Goal: Obtain resource: Download file/media

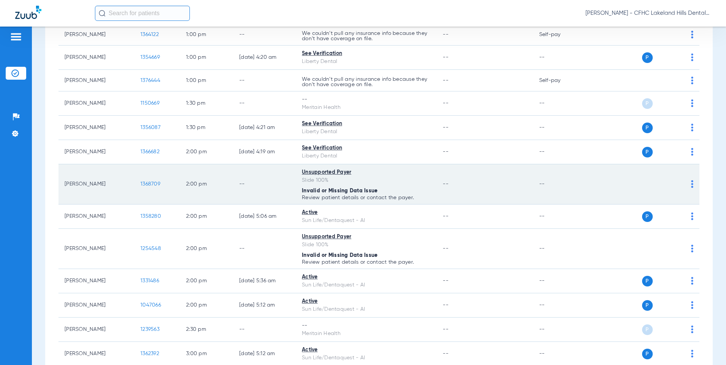
scroll to position [836, 0]
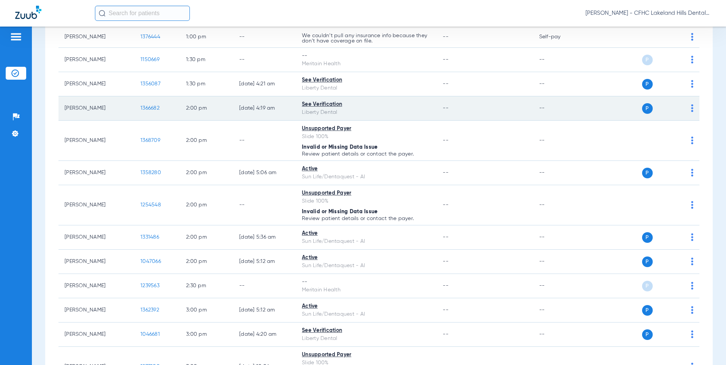
click at [152, 109] on span "1366682" at bounding box center [150, 108] width 19 height 5
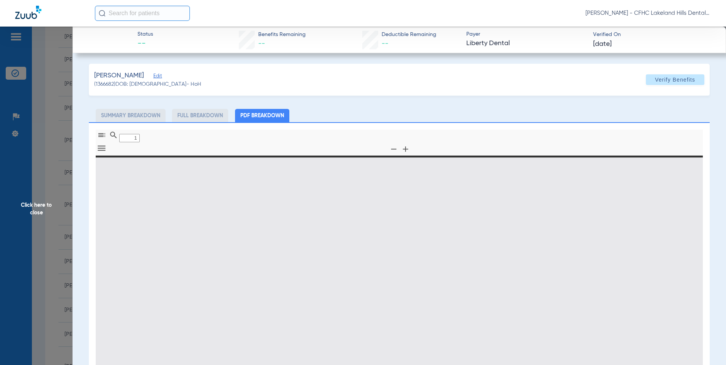
type input "0"
select select "page-width"
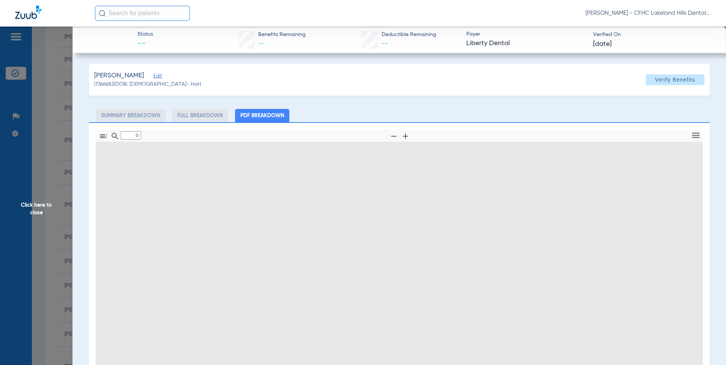
type input "1"
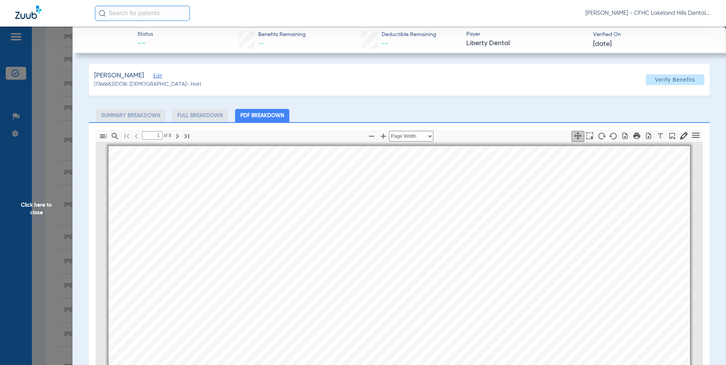
scroll to position [4, 0]
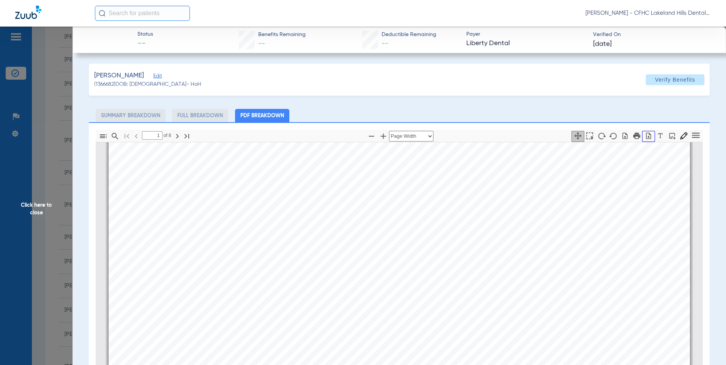
click at [645, 137] on icon "button" at bounding box center [649, 136] width 8 height 8
click at [32, 185] on span "Click here to close" at bounding box center [36, 209] width 73 height 365
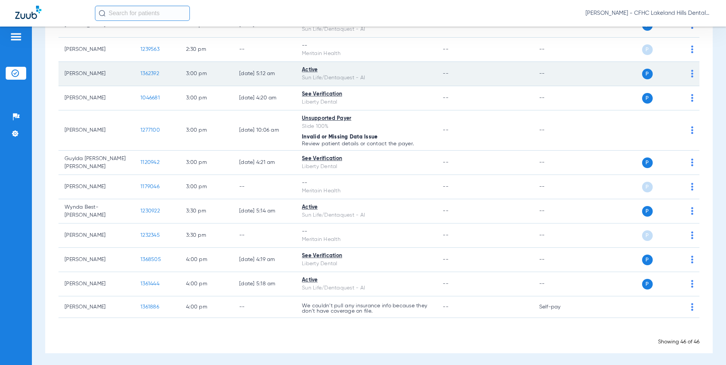
scroll to position [1076, 0]
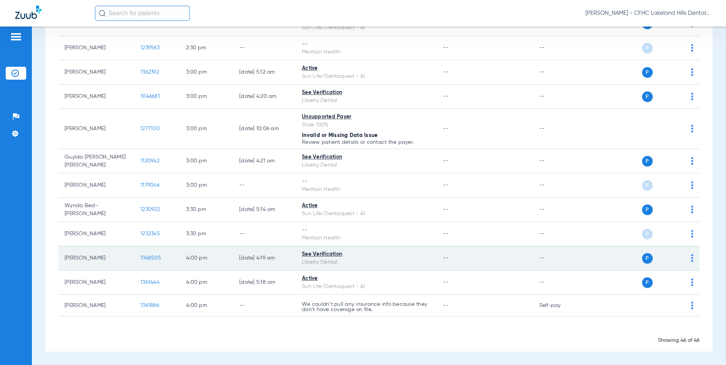
click at [141, 264] on td "1368505" at bounding box center [157, 259] width 46 height 24
click at [147, 259] on span "1368505" at bounding box center [151, 258] width 21 height 5
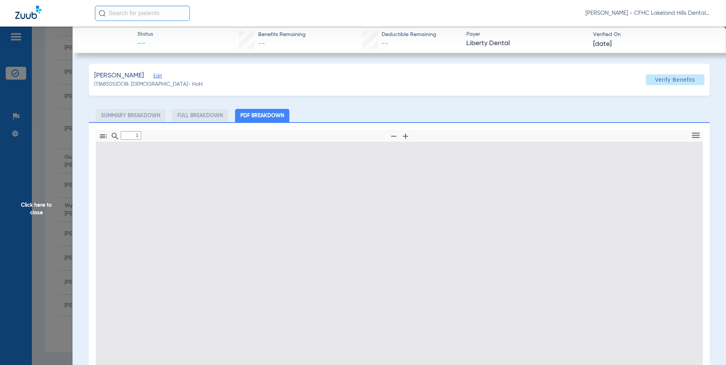
type input "0"
select select "page-width"
type input "1"
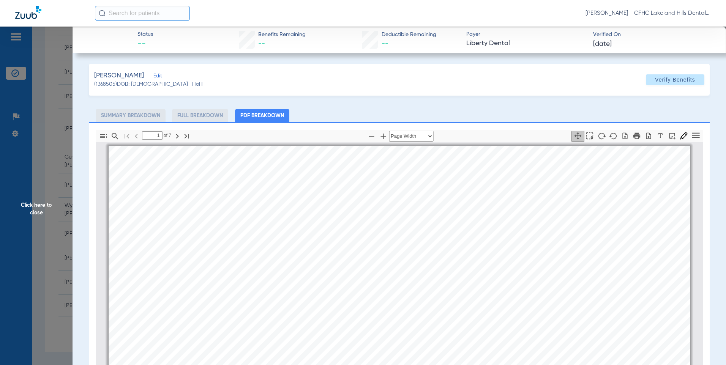
scroll to position [4, 0]
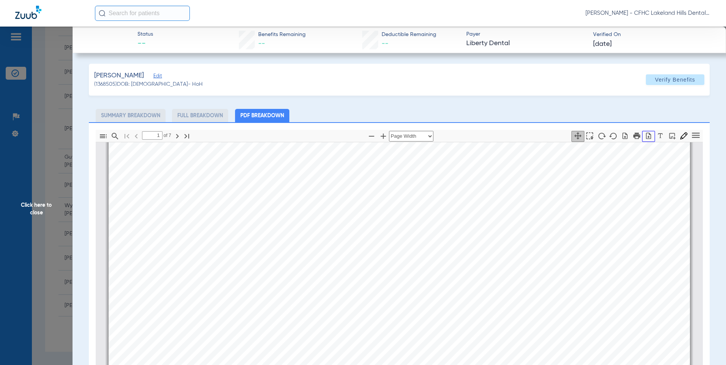
click at [645, 137] on icon "button" at bounding box center [649, 136] width 8 height 8
click at [645, 136] on icon "button" at bounding box center [649, 136] width 8 height 8
click at [633, 137] on icon "button" at bounding box center [637, 136] width 8 height 8
